Goal: Task Accomplishment & Management: Manage account settings

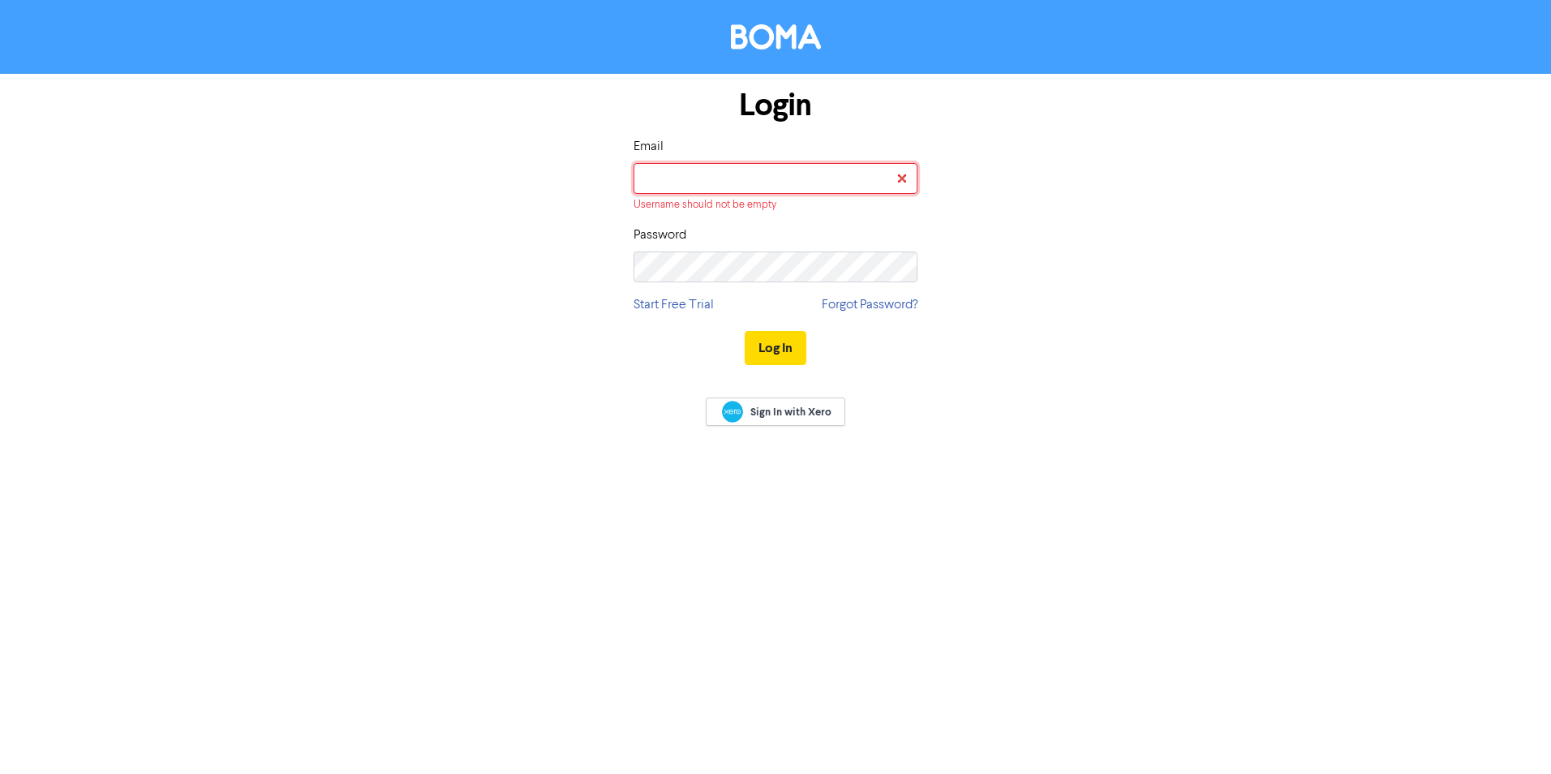
click at [828, 178] on input "email" at bounding box center [776, 178] width 284 height 31
type input "[PERSON_NAME][EMAIL_ADDRESS][DOMAIN_NAME]"
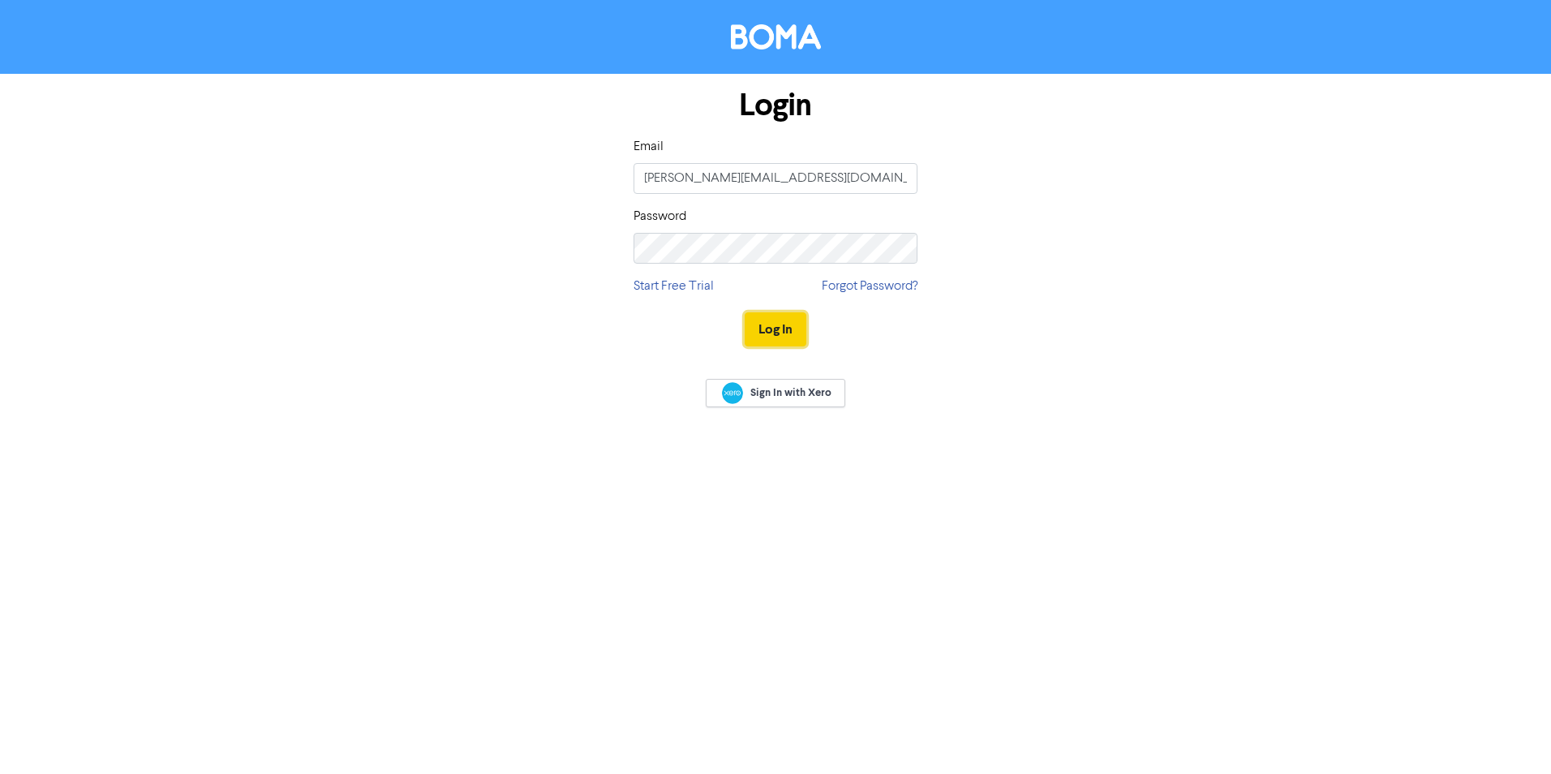
click at [768, 333] on button "Log In" at bounding box center [776, 329] width 62 height 34
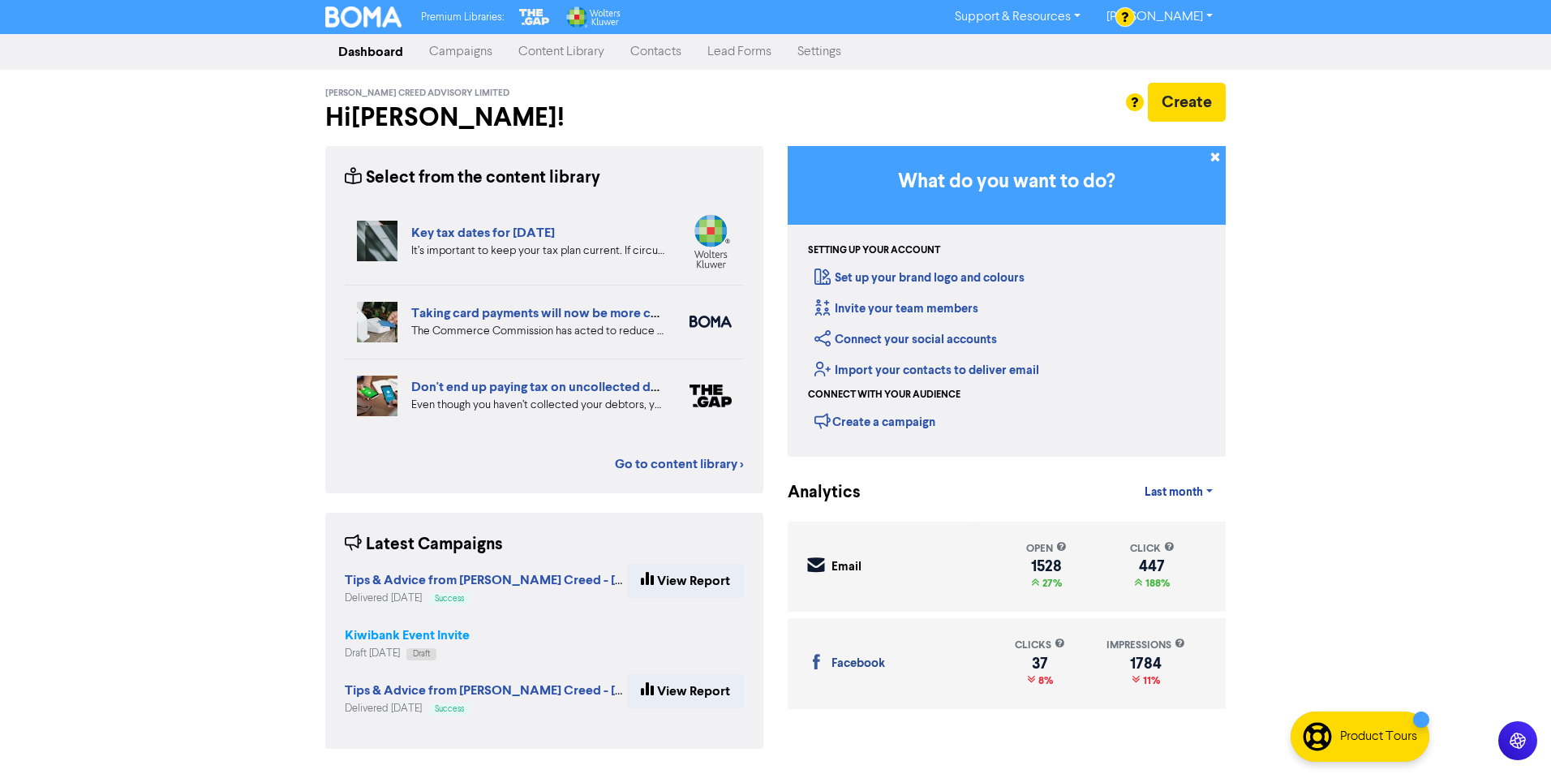
click at [423, 635] on strong "Kiwibank Event Invite" at bounding box center [407, 635] width 125 height 16
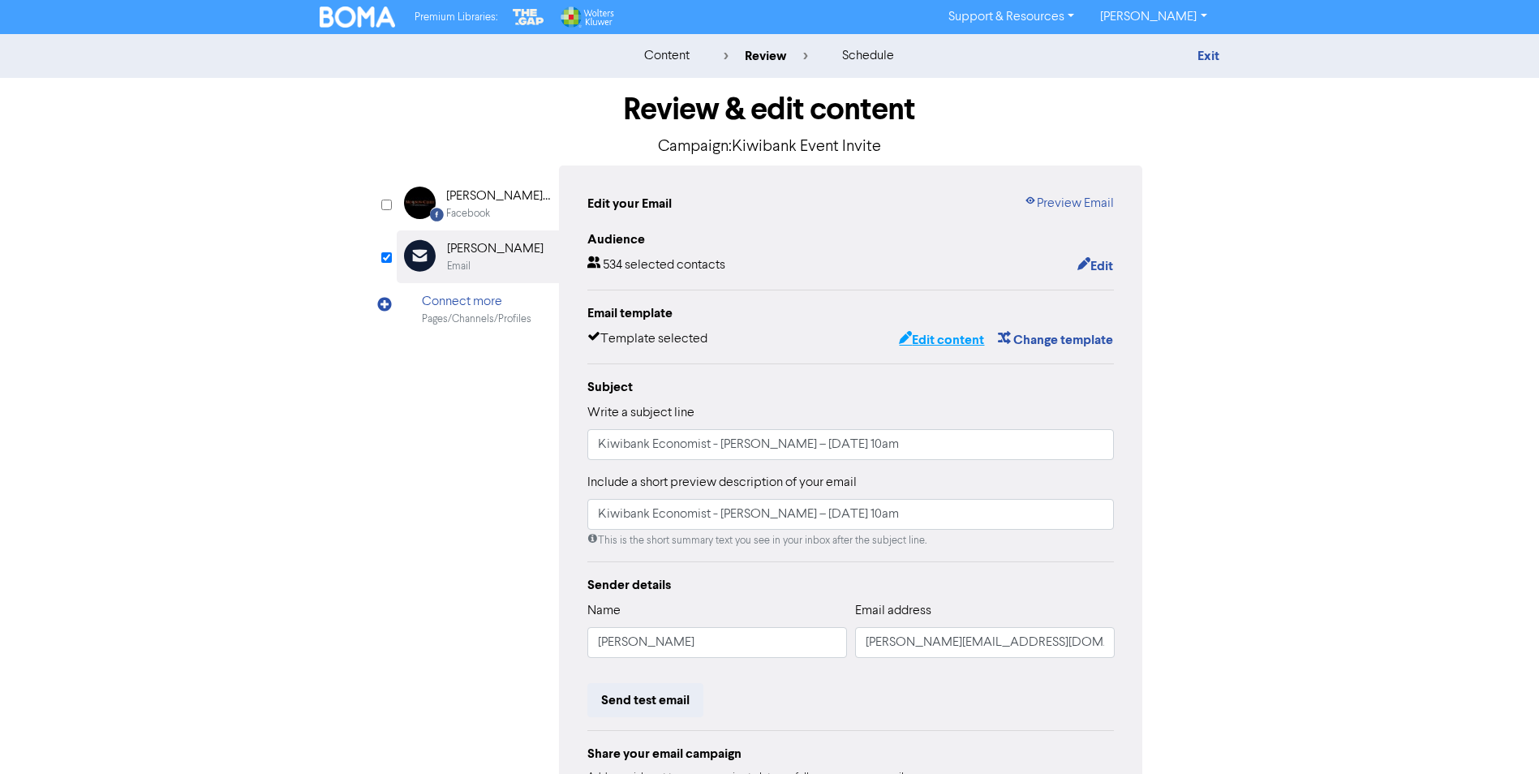
click at [940, 342] on button "Edit content" at bounding box center [941, 339] width 87 height 21
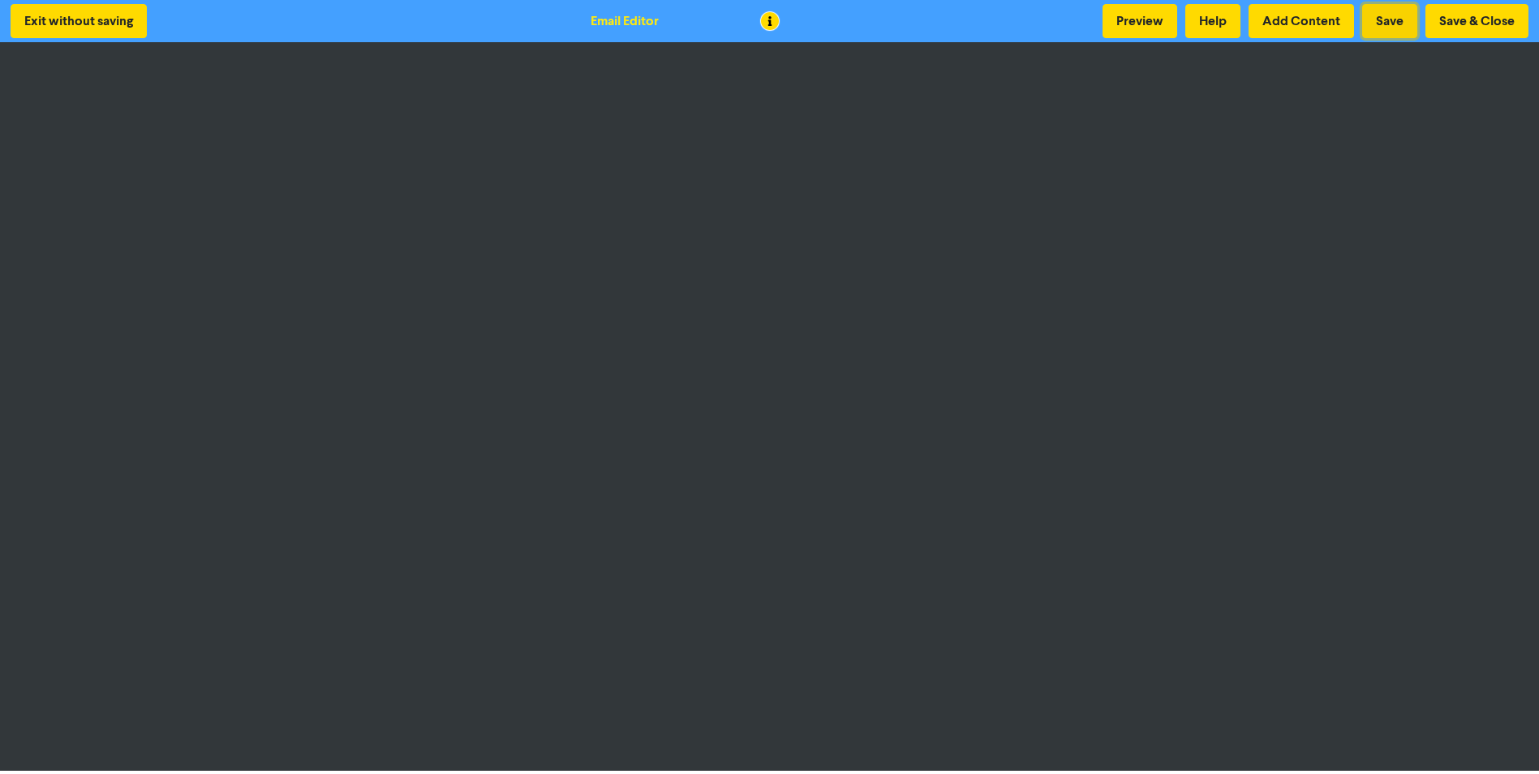
click at [1379, 21] on button "Save" at bounding box center [1389, 21] width 55 height 34
click at [1392, 19] on button "Save" at bounding box center [1389, 21] width 55 height 34
click at [1448, 18] on button "Save & Close" at bounding box center [1477, 21] width 103 height 34
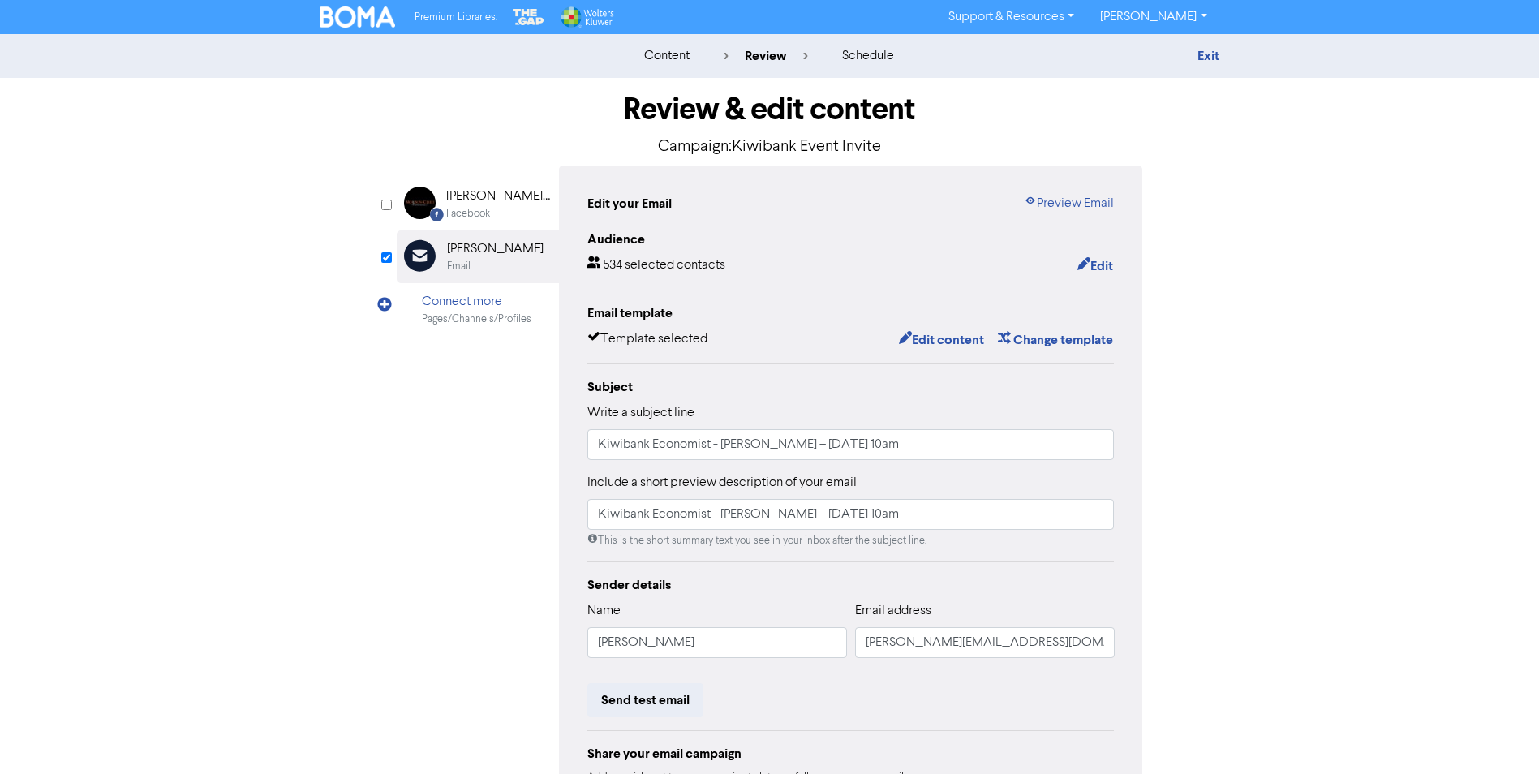
scroll to position [156, 0]
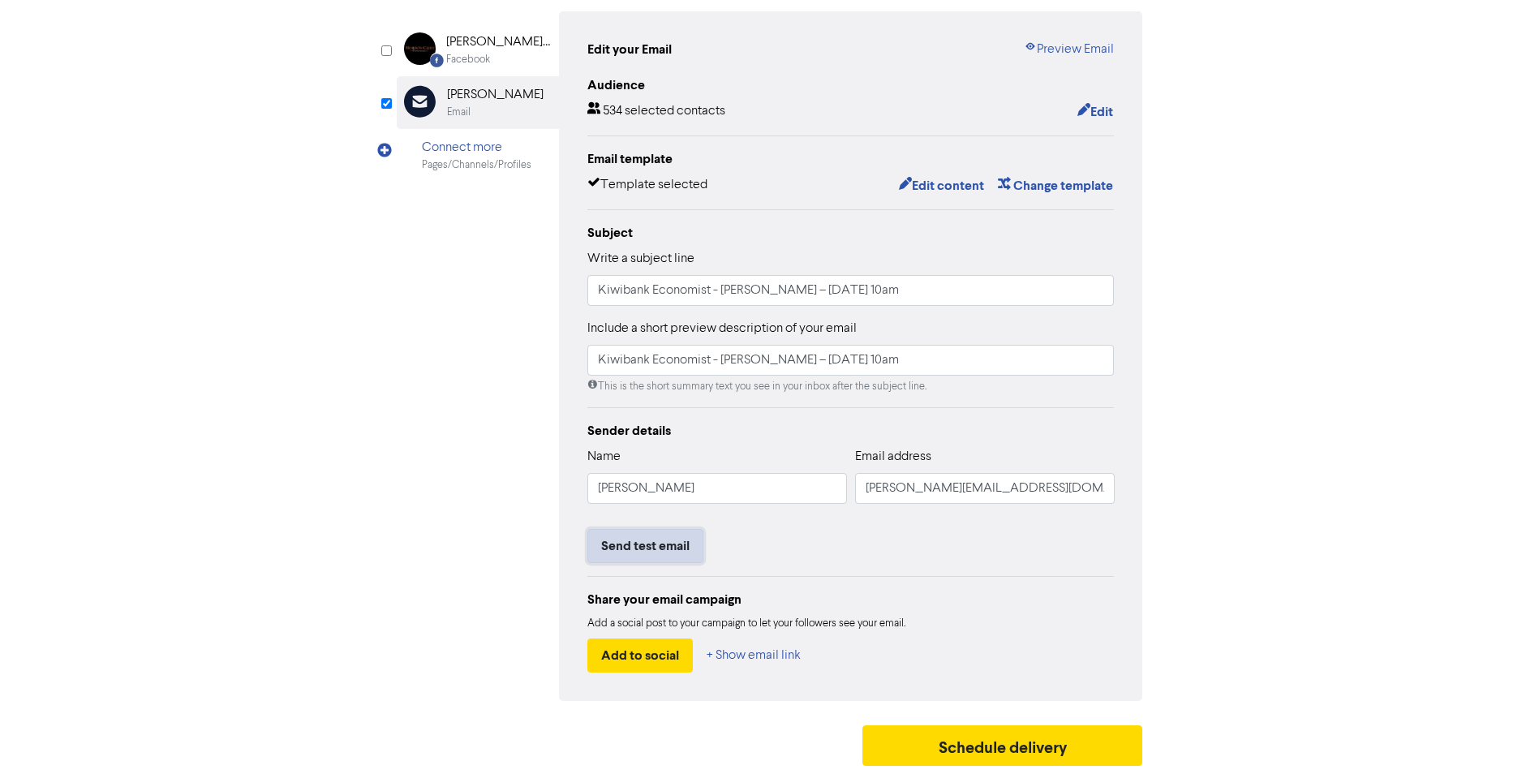
click at [635, 544] on button "Send test email" at bounding box center [645, 546] width 116 height 34
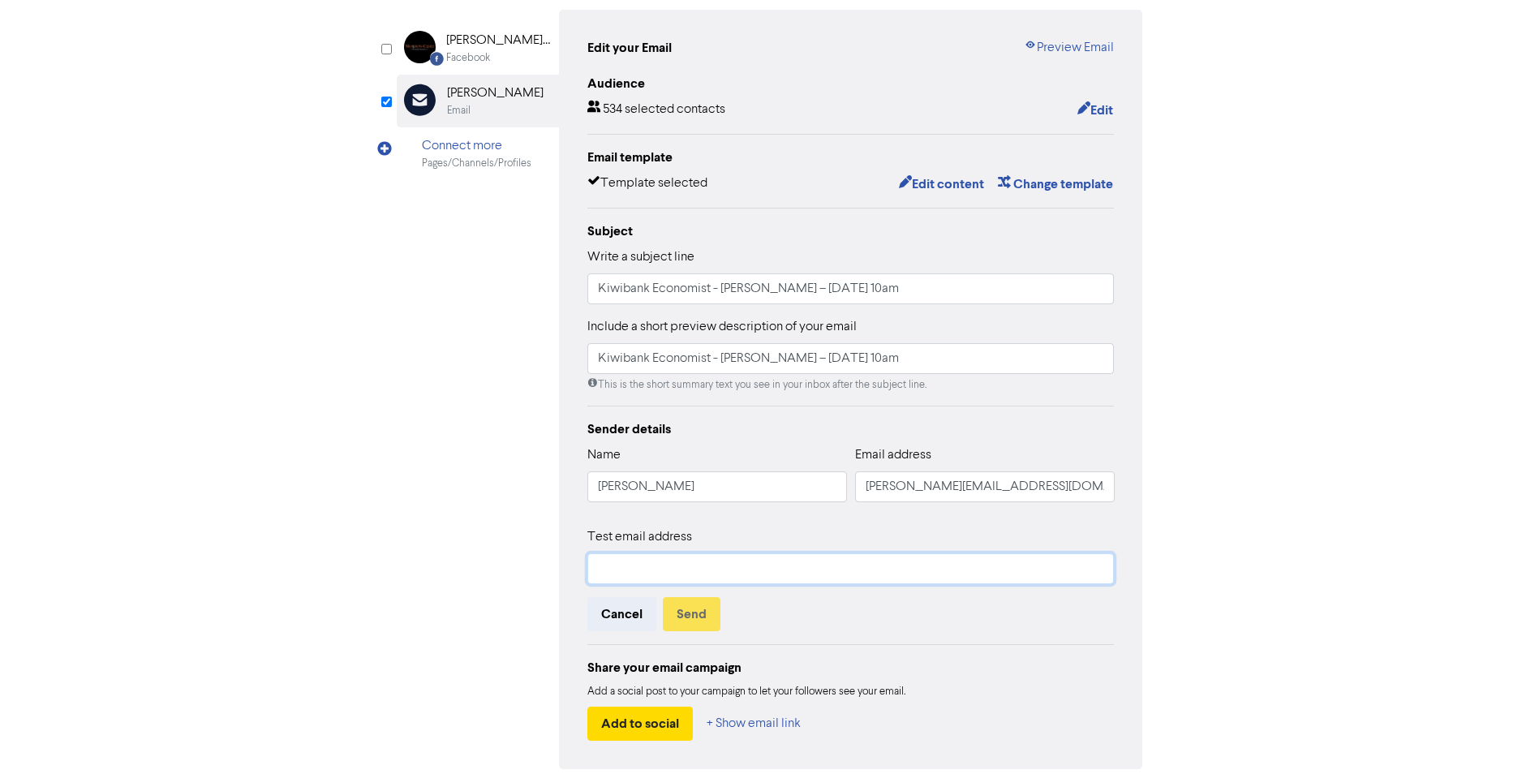
click at [627, 571] on input "text" at bounding box center [850, 568] width 527 height 31
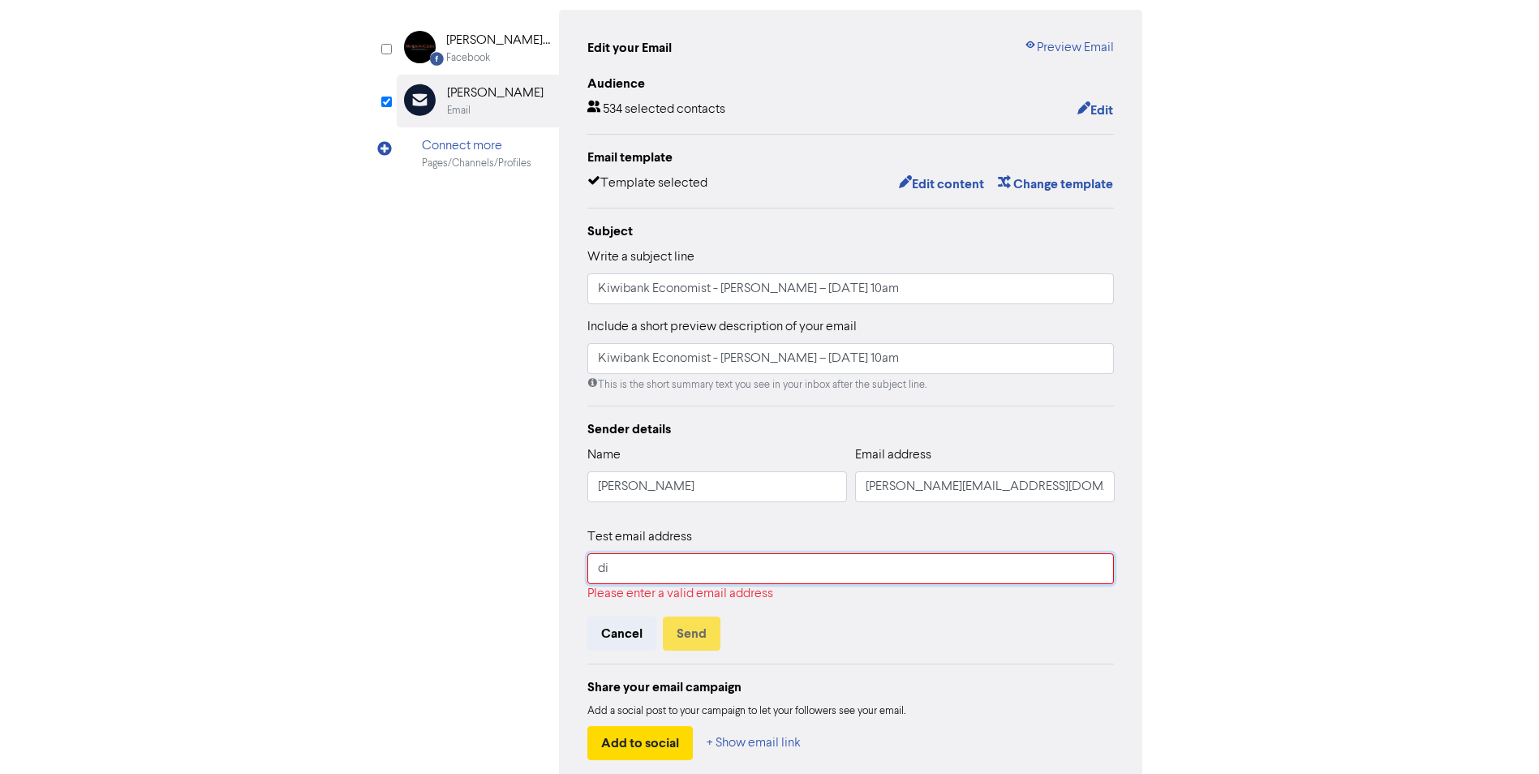
type input "d"
type input "[PERSON_NAME][EMAIL_ADDRESS][DOMAIN_NAME]"
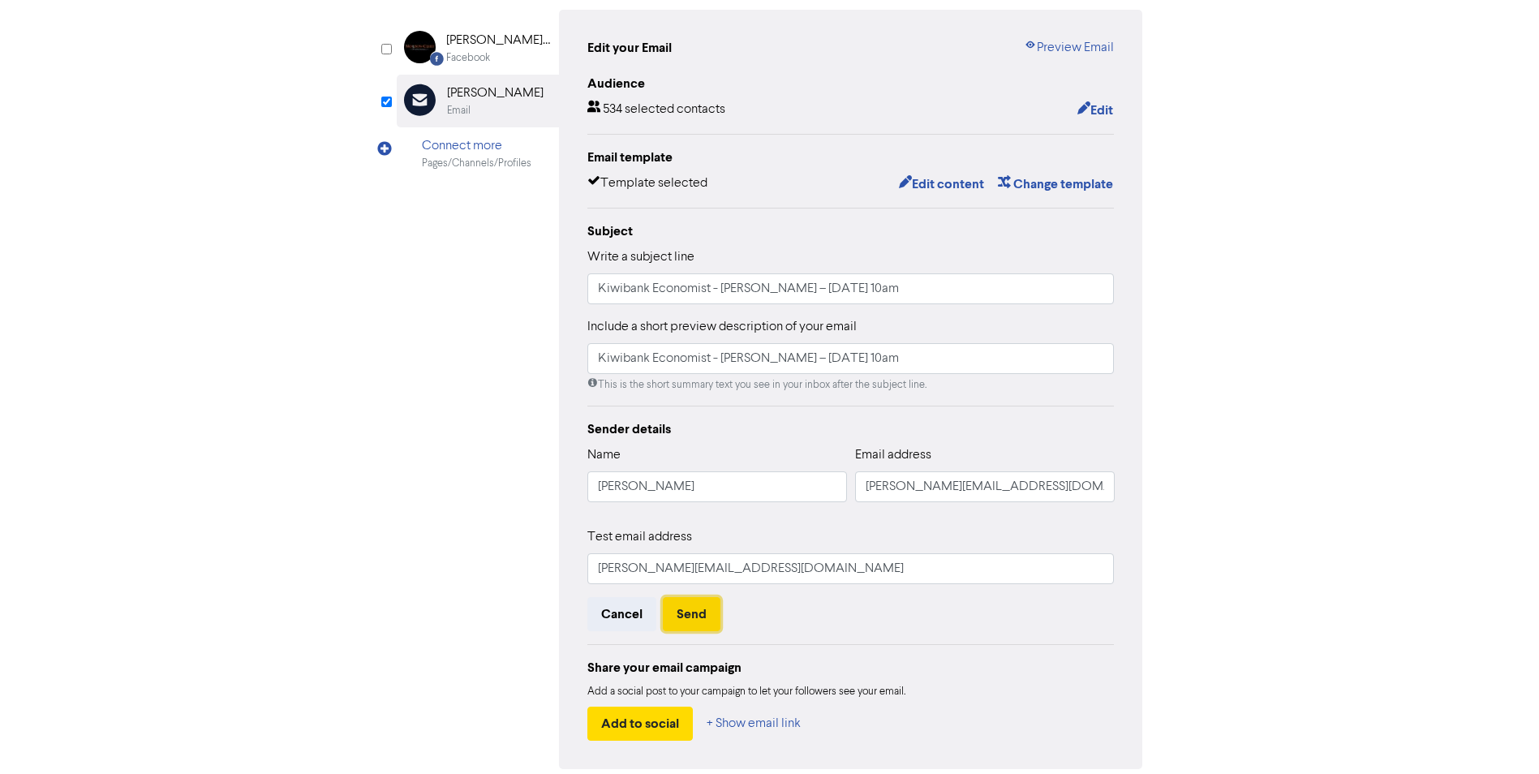
click at [681, 622] on button "Send" at bounding box center [692, 614] width 58 height 34
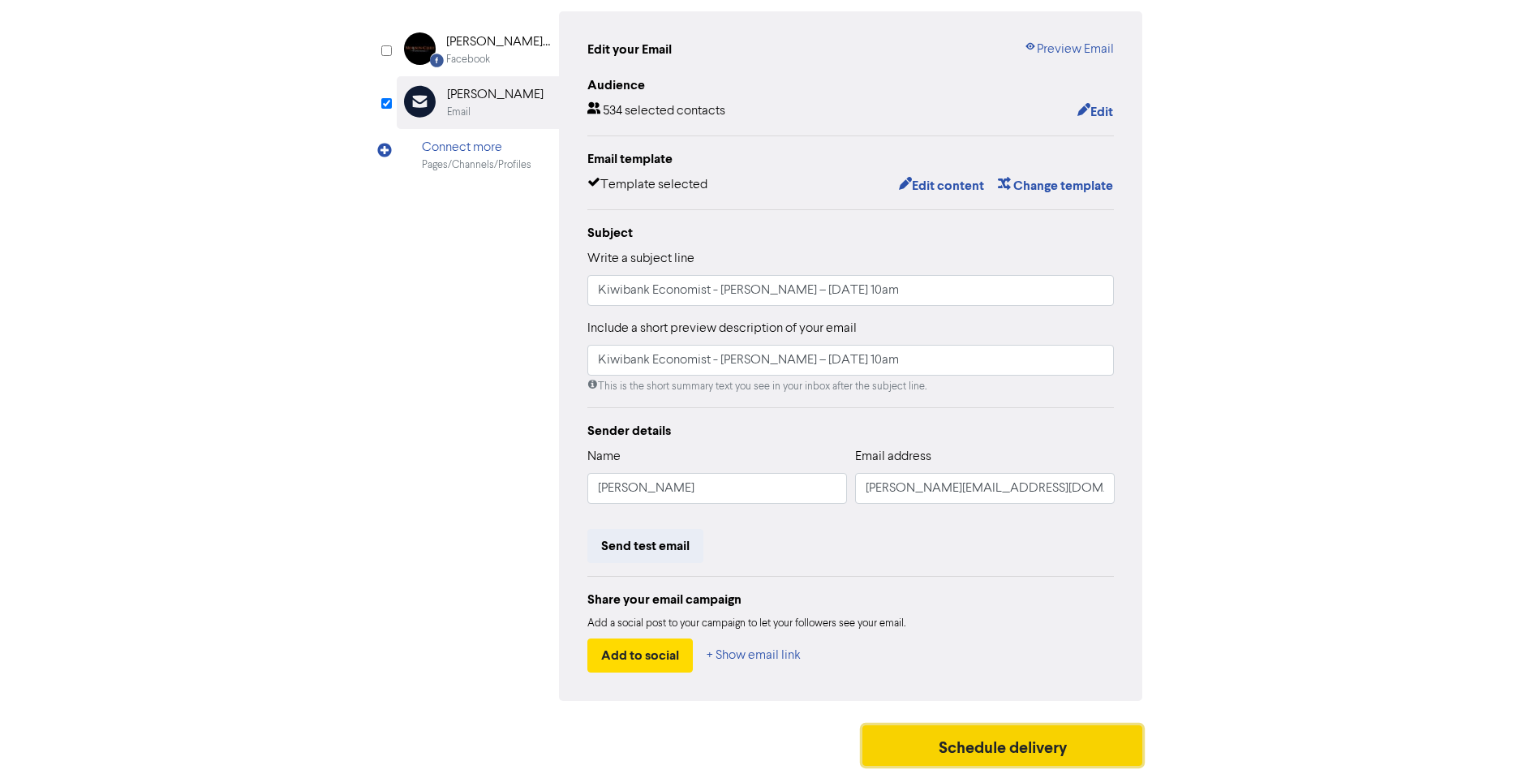
click at [918, 735] on button "Schedule delivery" at bounding box center [1003, 745] width 281 height 41
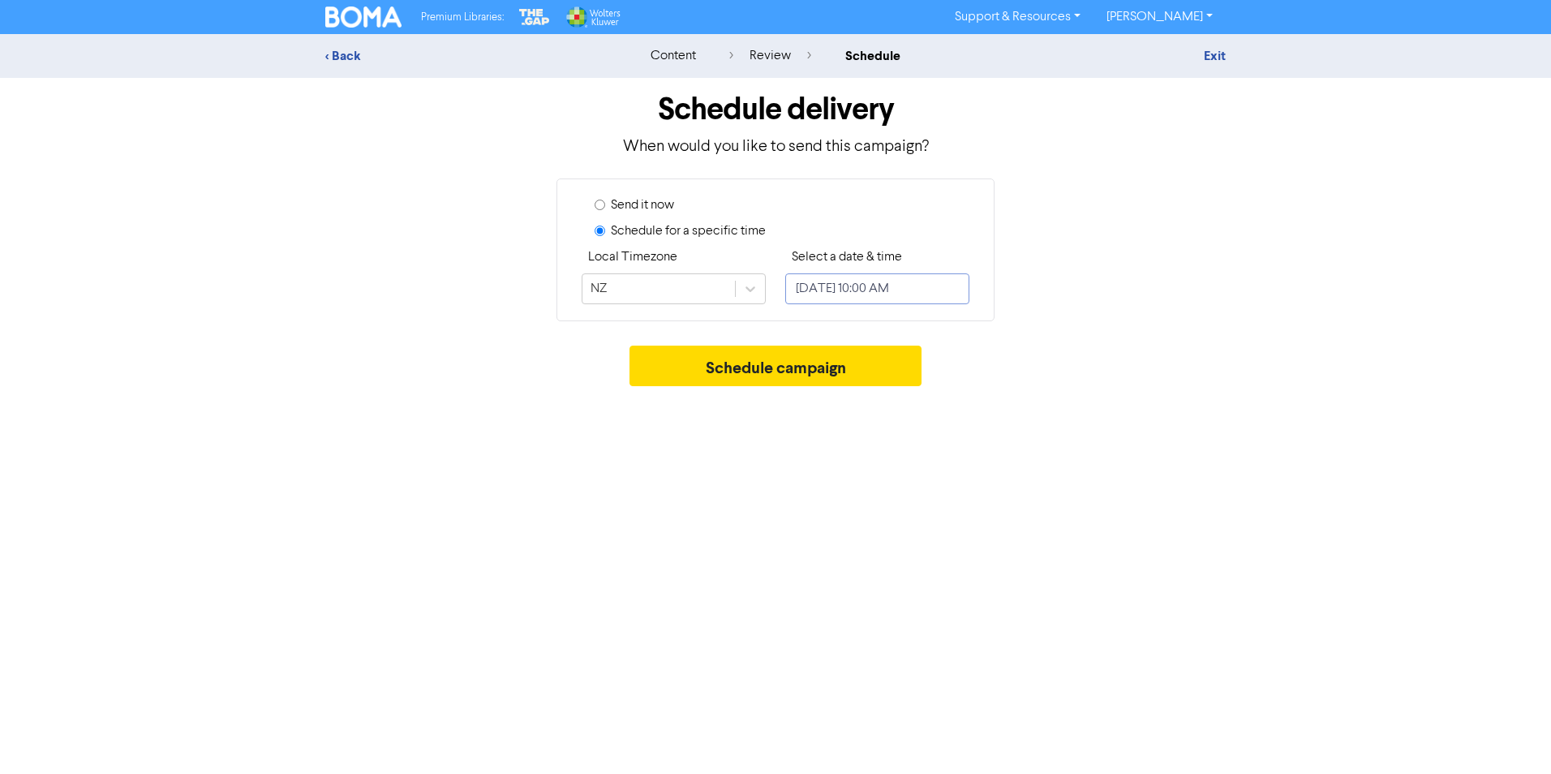
select select "7"
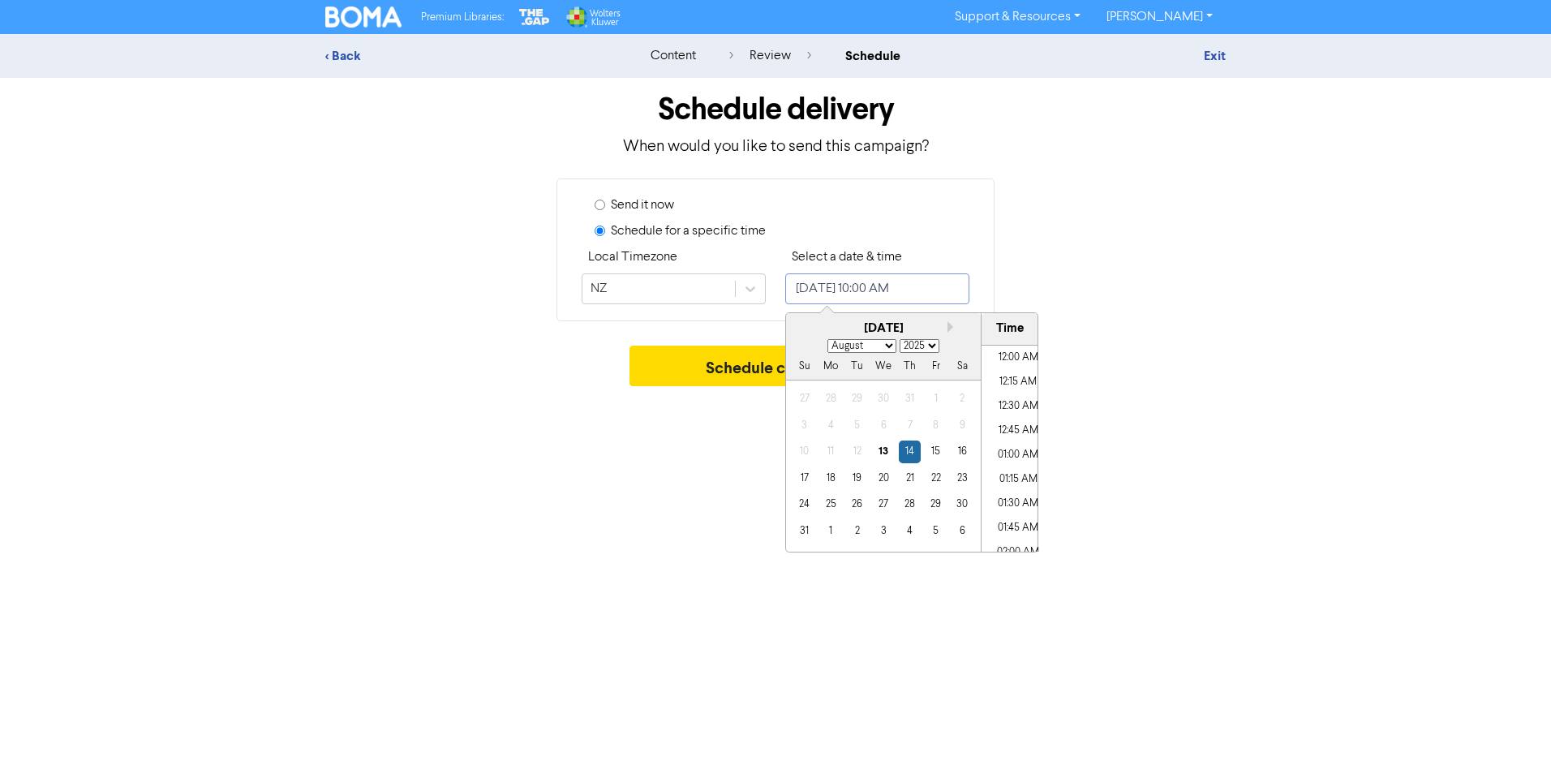
click at [879, 290] on input "[DATE] 10:00 AM" at bounding box center [877, 288] width 184 height 31
click at [888, 447] on div "13" at bounding box center [883, 452] width 22 height 22
type input "[DATE] 10:00 AM"
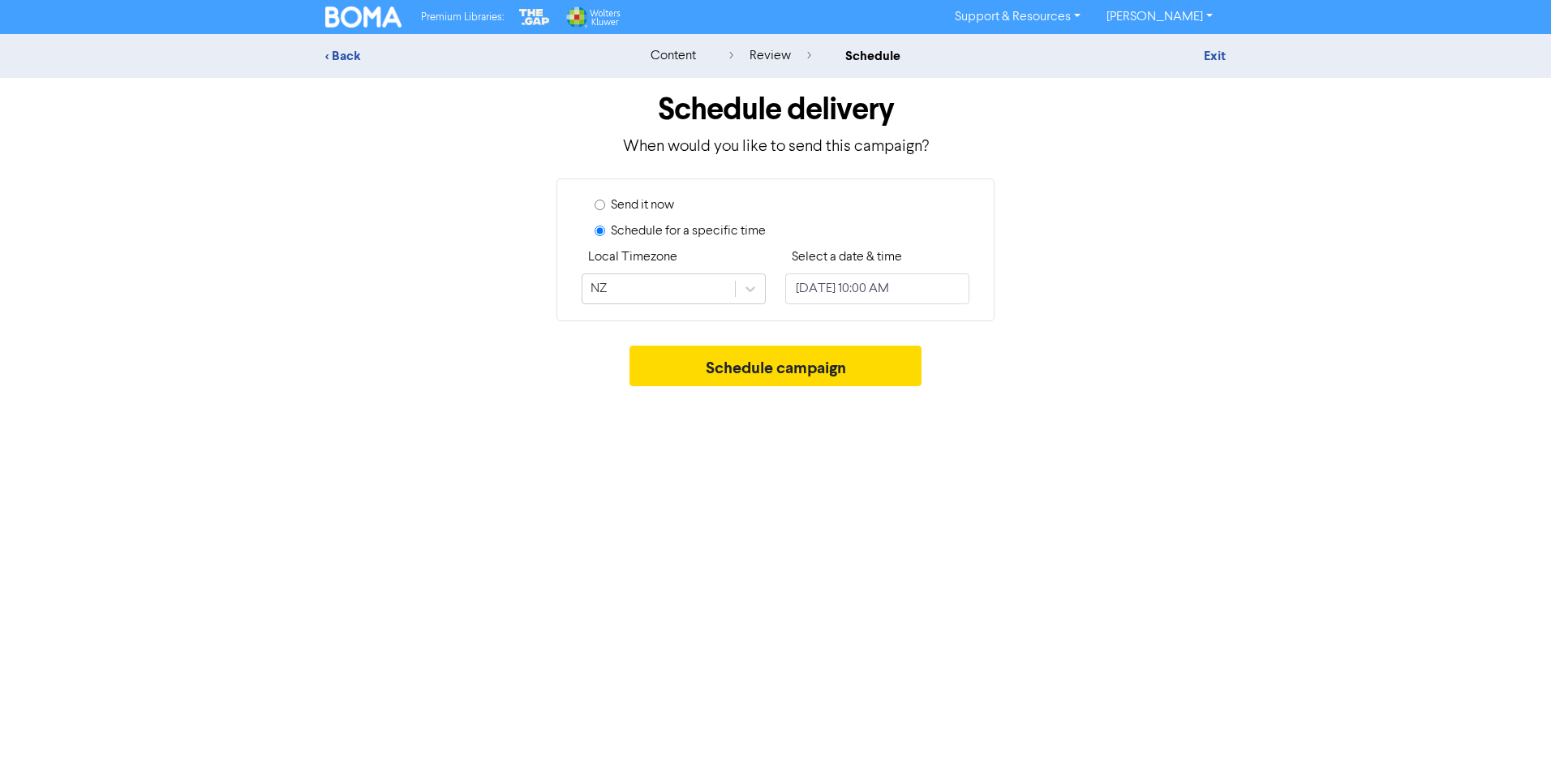
click at [736, 523] on div "Premium Libraries: Support & Resources Video Tutorials FAQ & Guides Marketing E…" at bounding box center [775, 387] width 1551 height 774
click at [759, 365] on button "Schedule campaign" at bounding box center [776, 366] width 293 height 41
